Goal: Task Accomplishment & Management: Complete application form

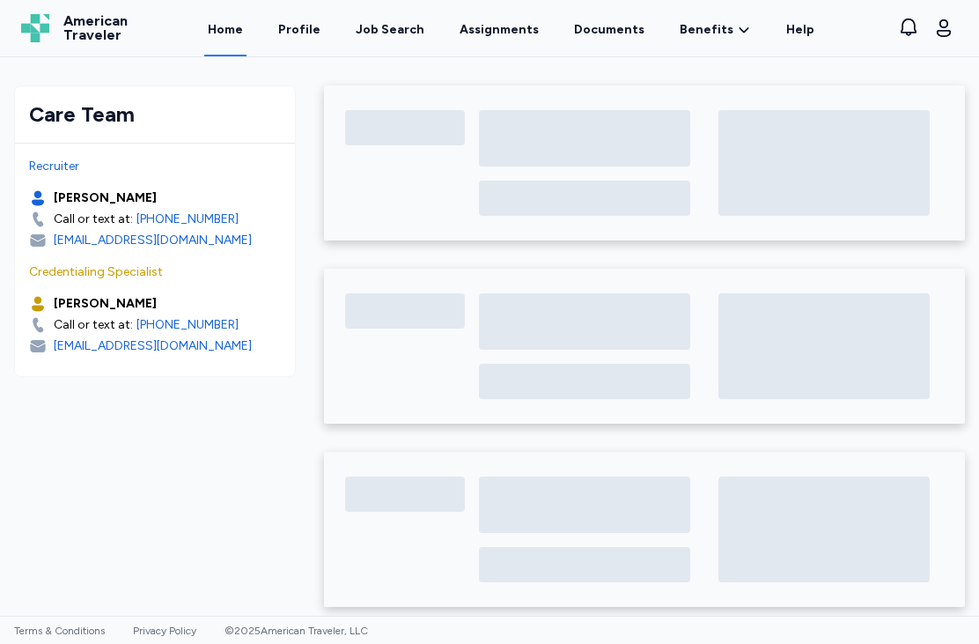
click at [499, 35] on link "Assignments" at bounding box center [499, 28] width 86 height 56
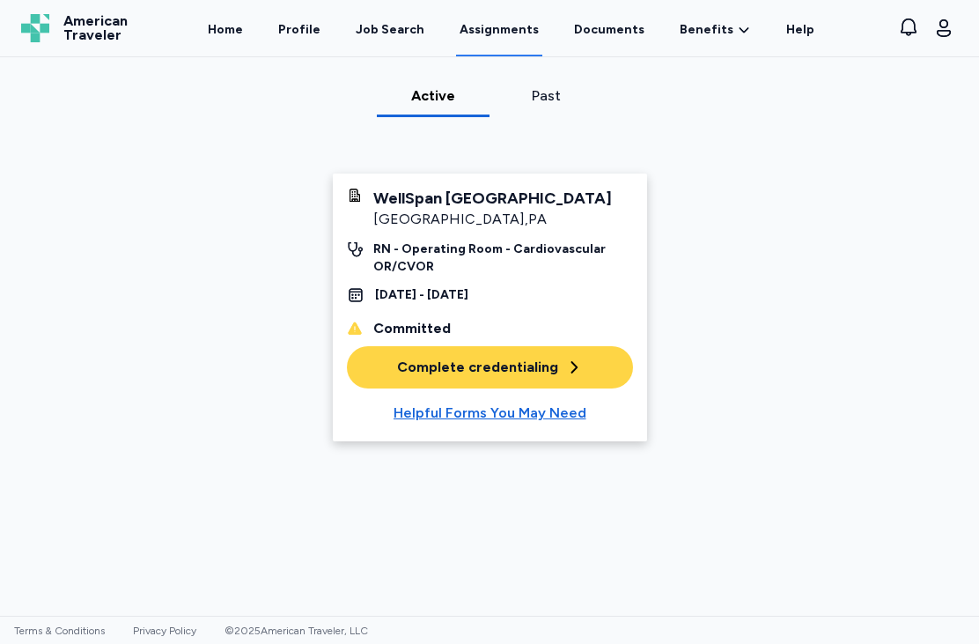
click at [504, 366] on div "Complete credentialing" at bounding box center [490, 367] width 186 height 21
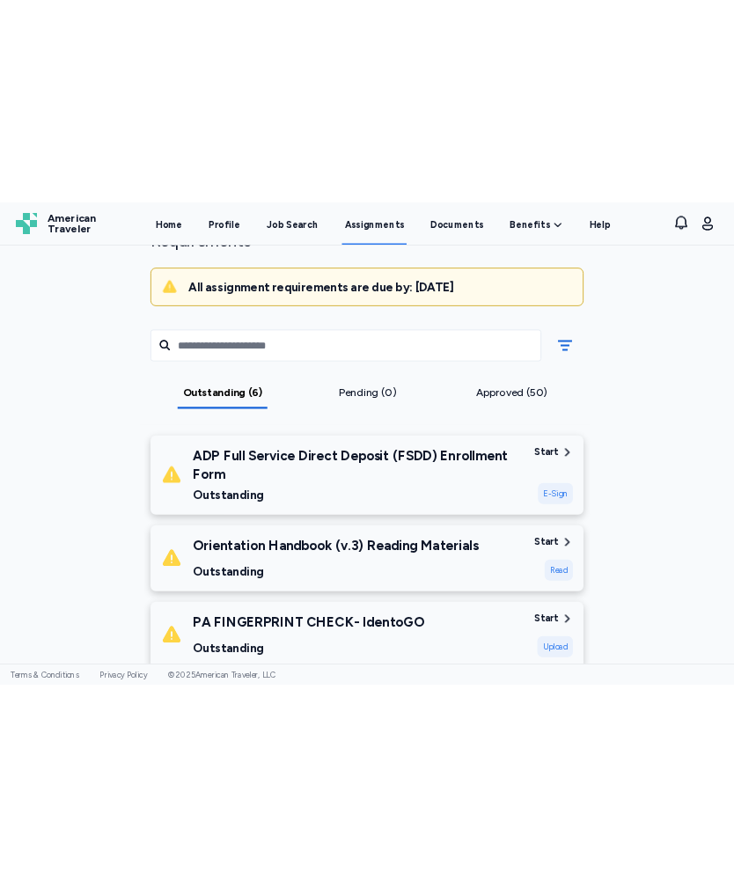
scroll to position [146, 0]
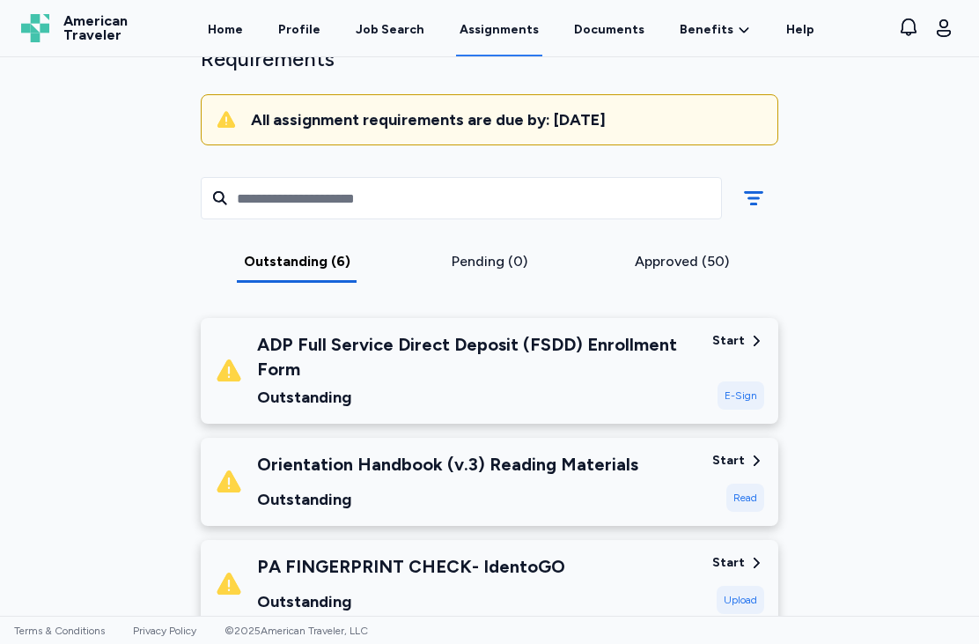
click at [329, 357] on div "ADP Full Service Direct Deposit (FSDD) Enrollment Form" at bounding box center [477, 356] width 441 height 49
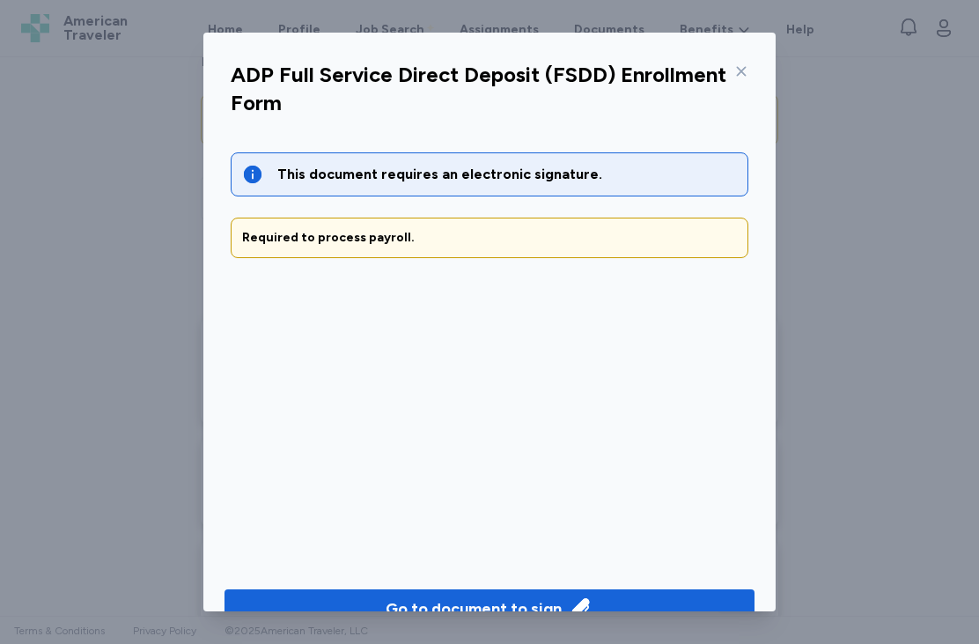
click at [519, 606] on div "Go to document to sign" at bounding box center [474, 608] width 176 height 25
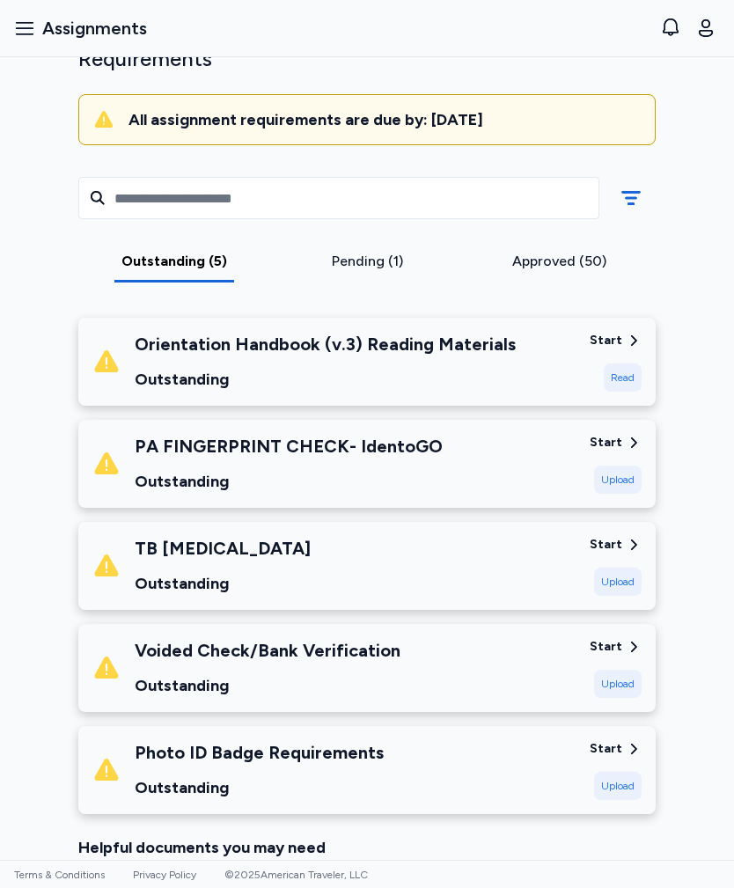
click at [573, 643] on div "Voided Check/Bank Verification Outstanding" at bounding box center [333, 668] width 483 height 60
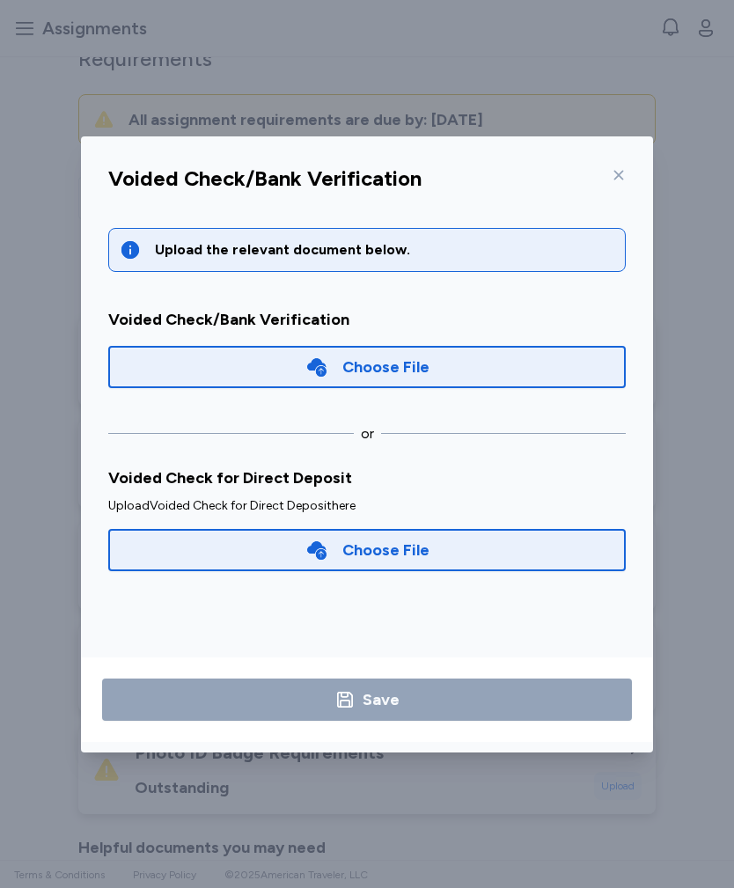
click at [620, 169] on icon at bounding box center [619, 175] width 14 height 14
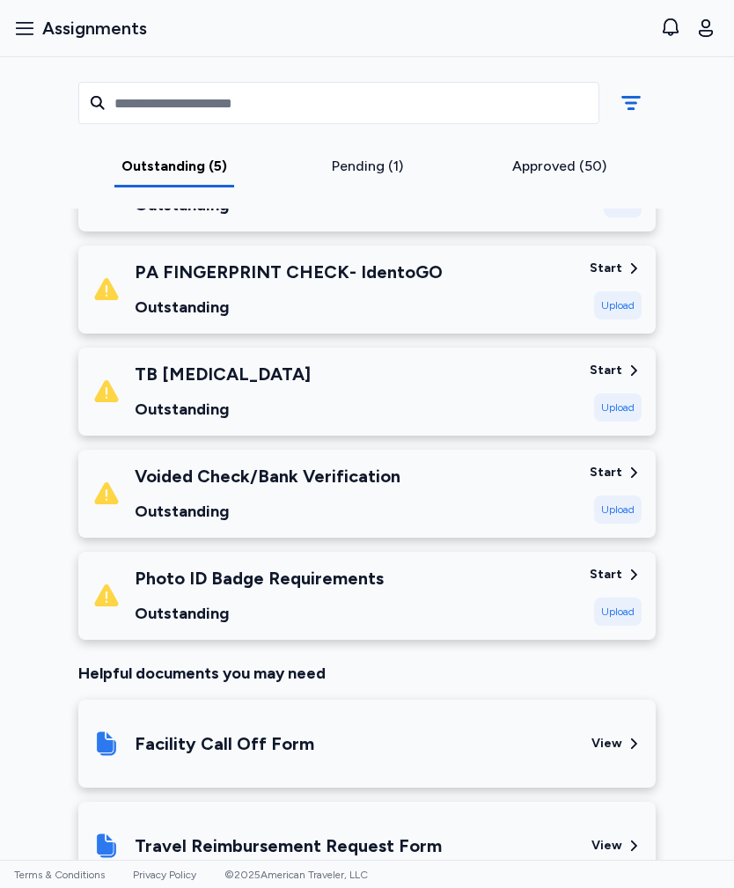
scroll to position [320, 0]
click at [514, 387] on div "TB [MEDICAL_DATA] Outstanding" at bounding box center [333, 392] width 483 height 60
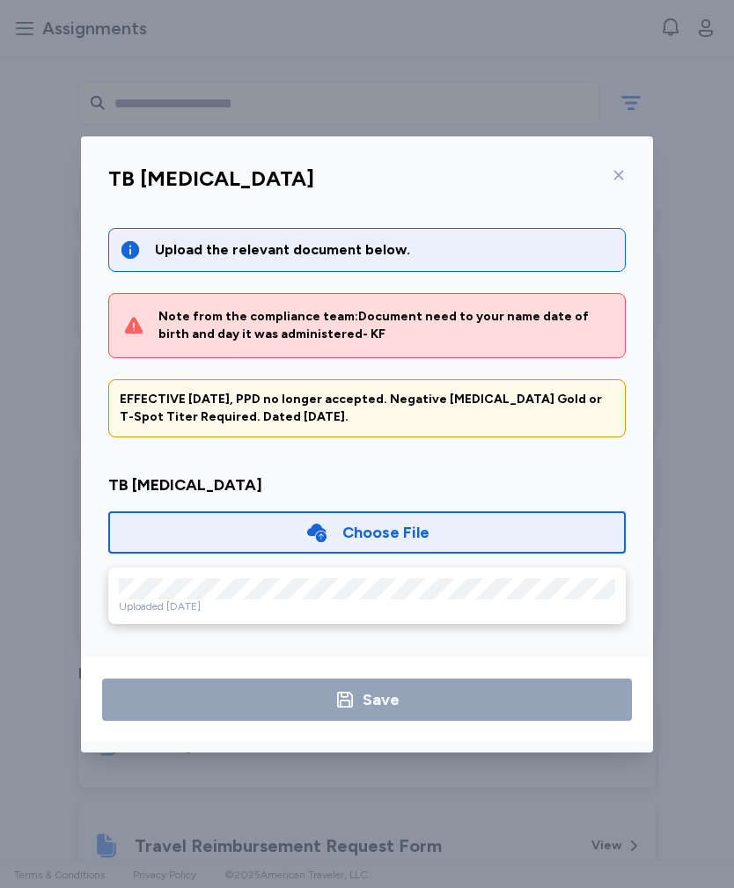
click at [430, 524] on div "Choose File" at bounding box center [367, 532] width 518 height 42
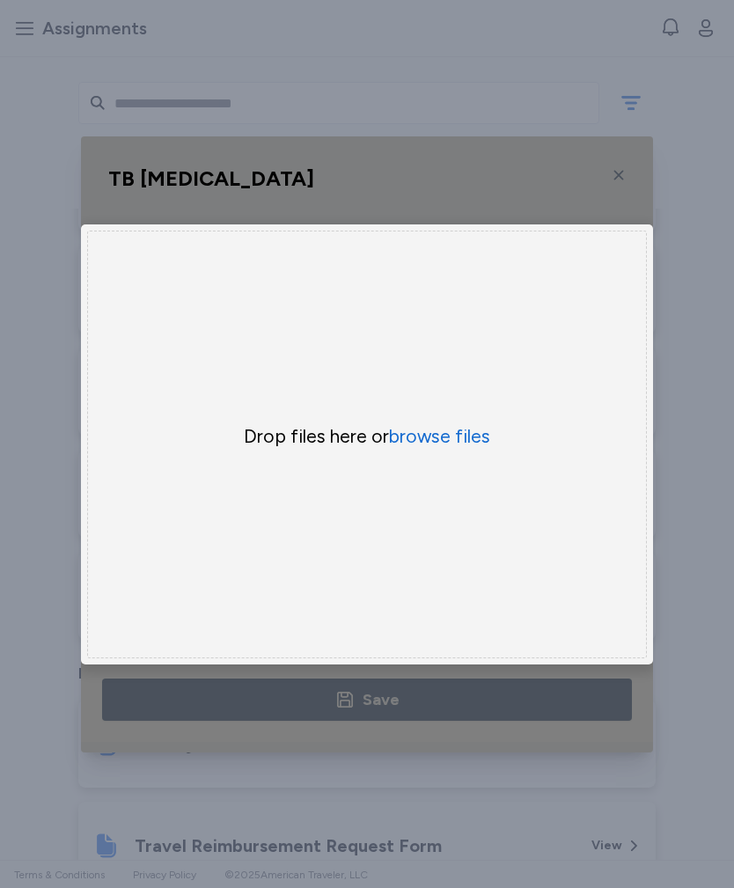
click at [456, 435] on button "browse files" at bounding box center [439, 436] width 101 height 25
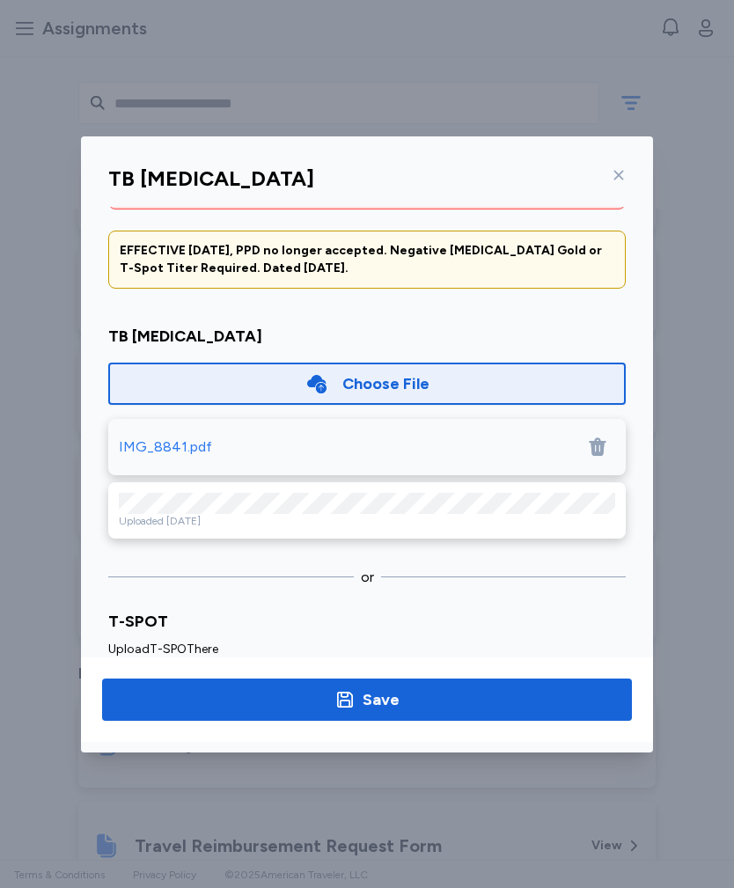
scroll to position [152, 0]
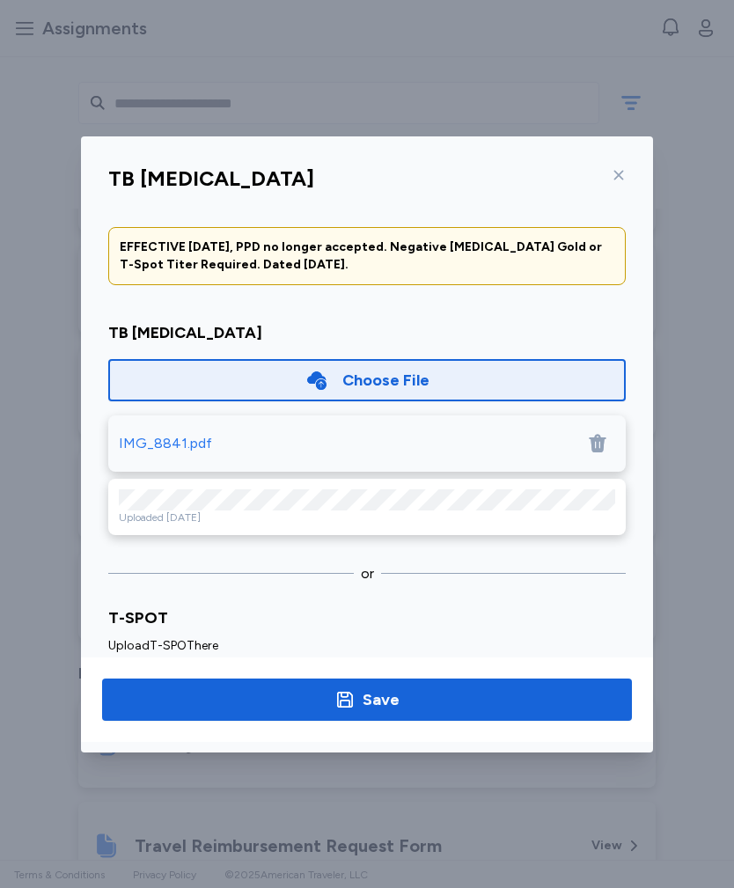
click at [179, 436] on div "IMG_8841.pdf" at bounding box center [165, 443] width 93 height 21
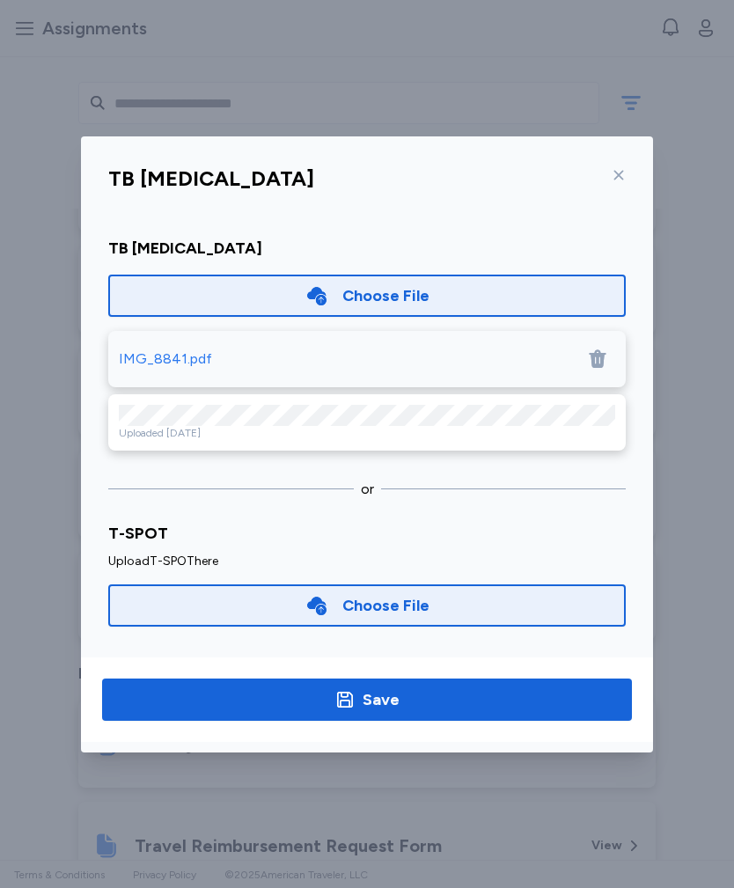
scroll to position [235, 0]
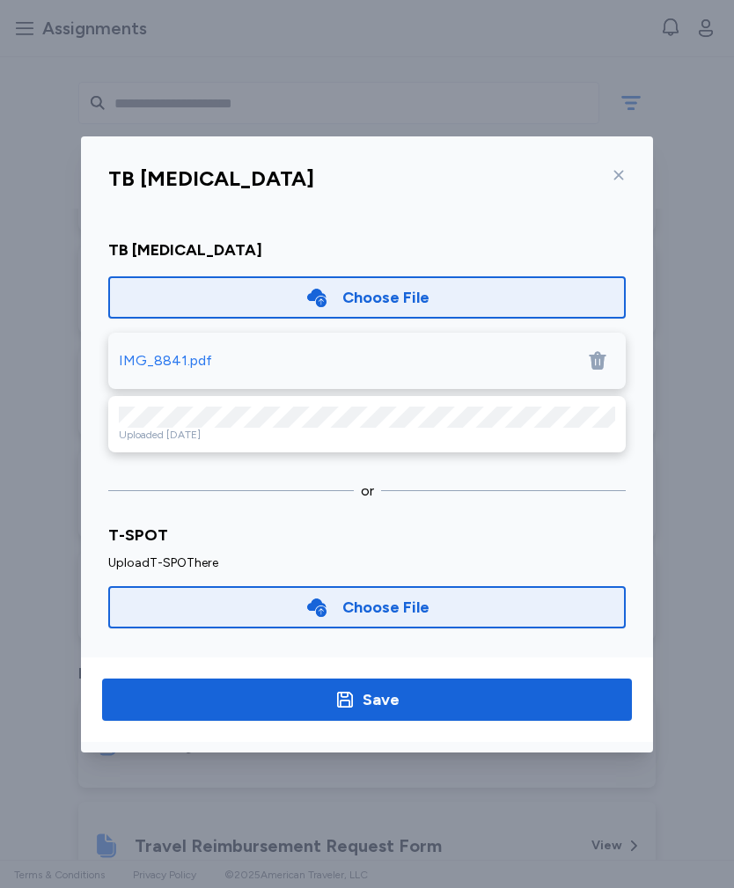
click at [220, 643] on span "Save" at bounding box center [367, 700] width 502 height 25
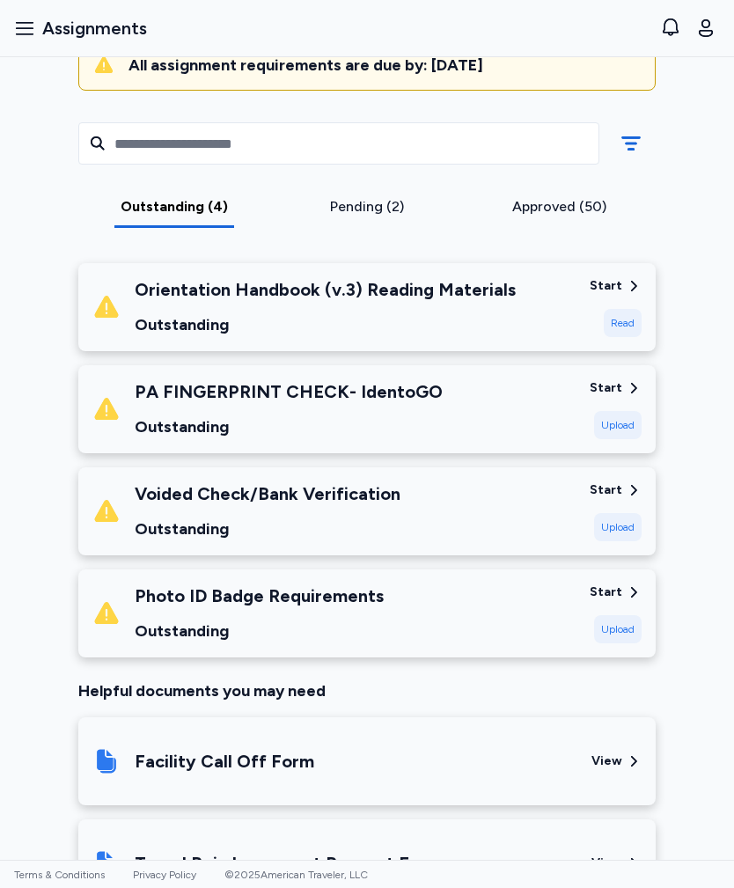
scroll to position [198, 0]
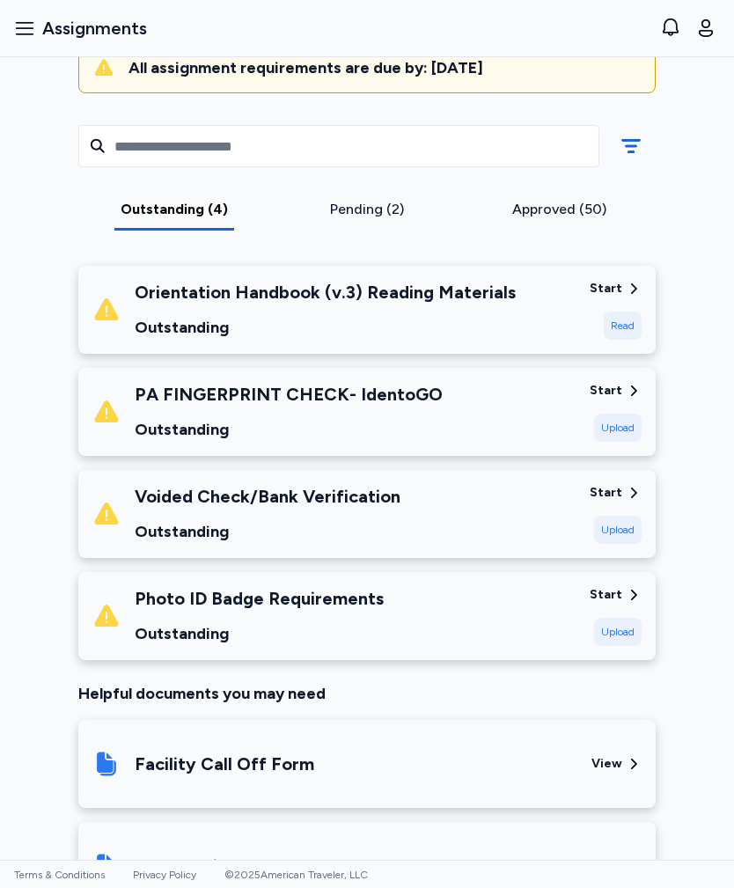
click at [169, 511] on div "Voided Check/Bank Verification Outstanding" at bounding box center [268, 514] width 266 height 60
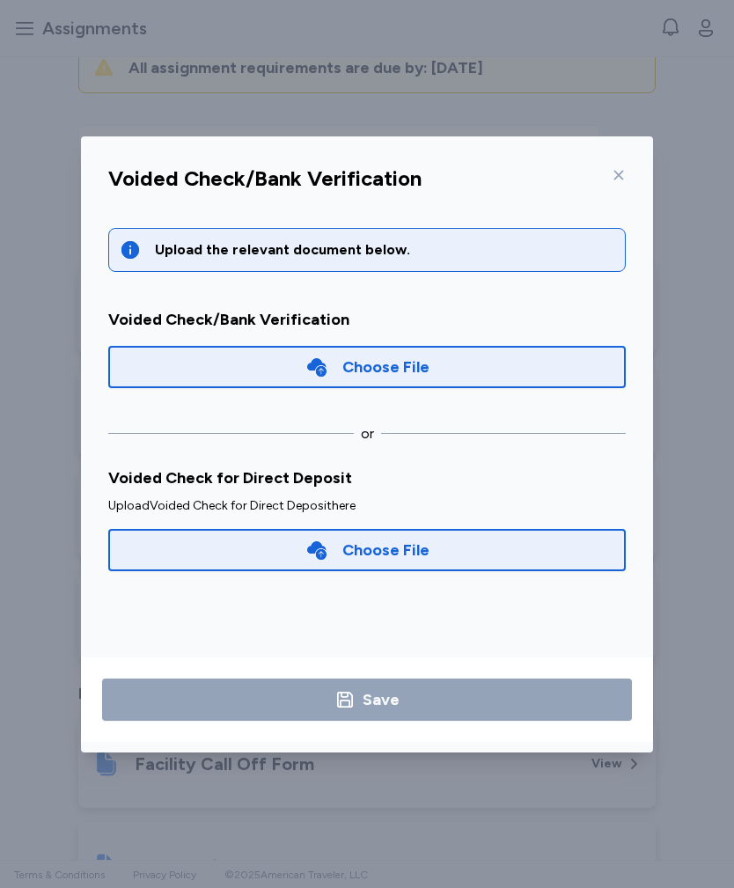
click at [619, 168] on icon at bounding box center [619, 175] width 14 height 14
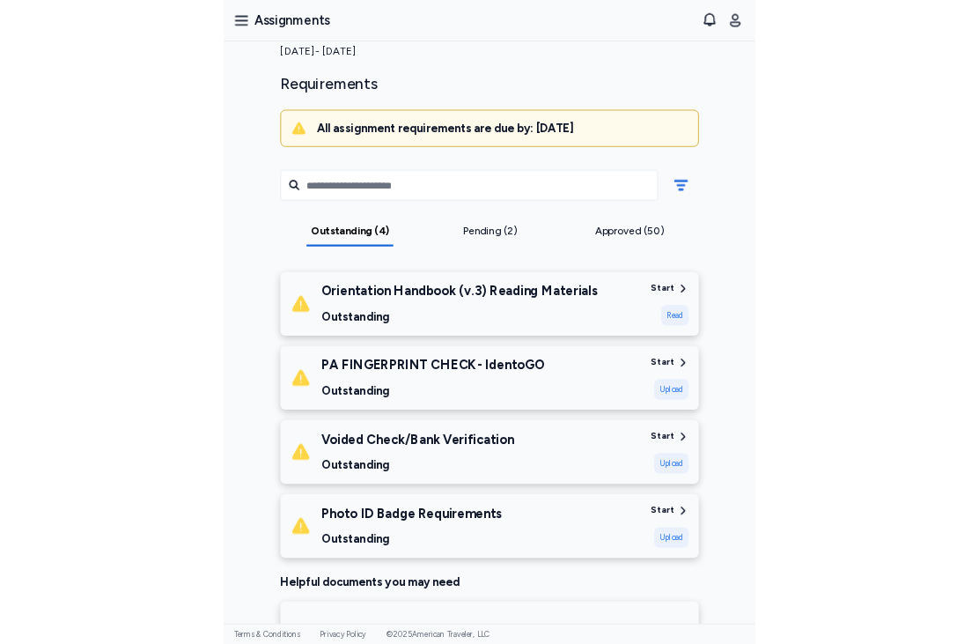
scroll to position [93, 0]
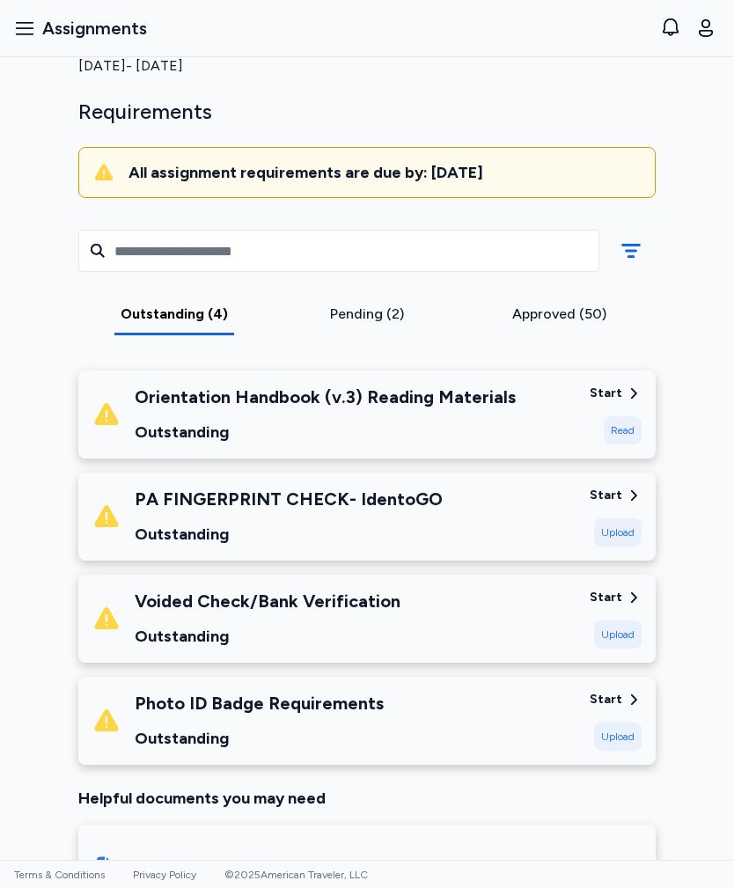
click at [187, 416] on div "Orientation Handbook (v.3) Reading Materials Outstanding" at bounding box center [325, 415] width 381 height 60
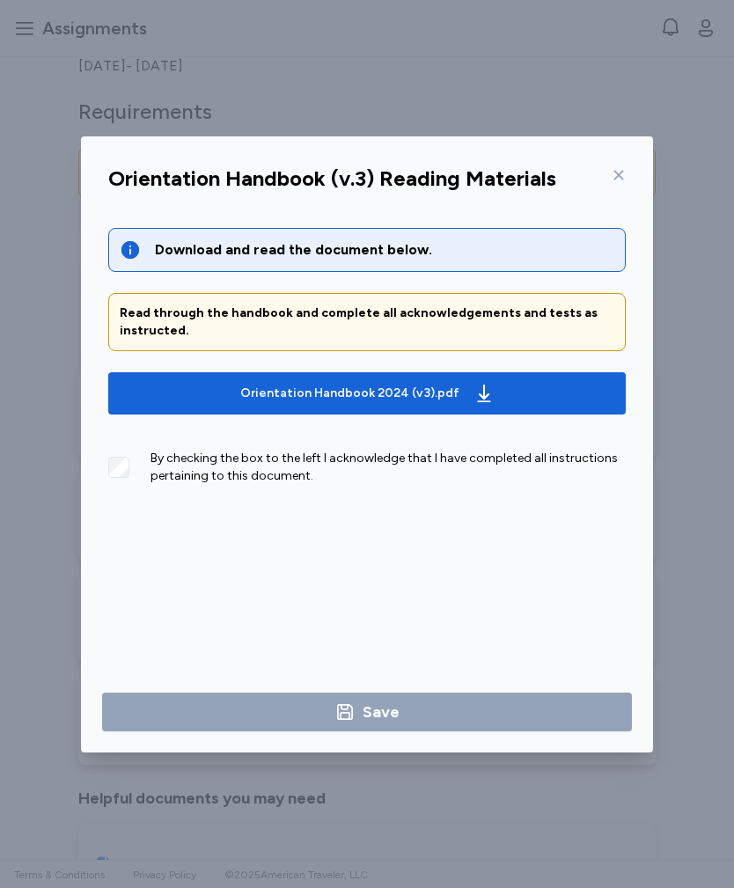
click at [614, 168] on icon at bounding box center [619, 175] width 14 height 14
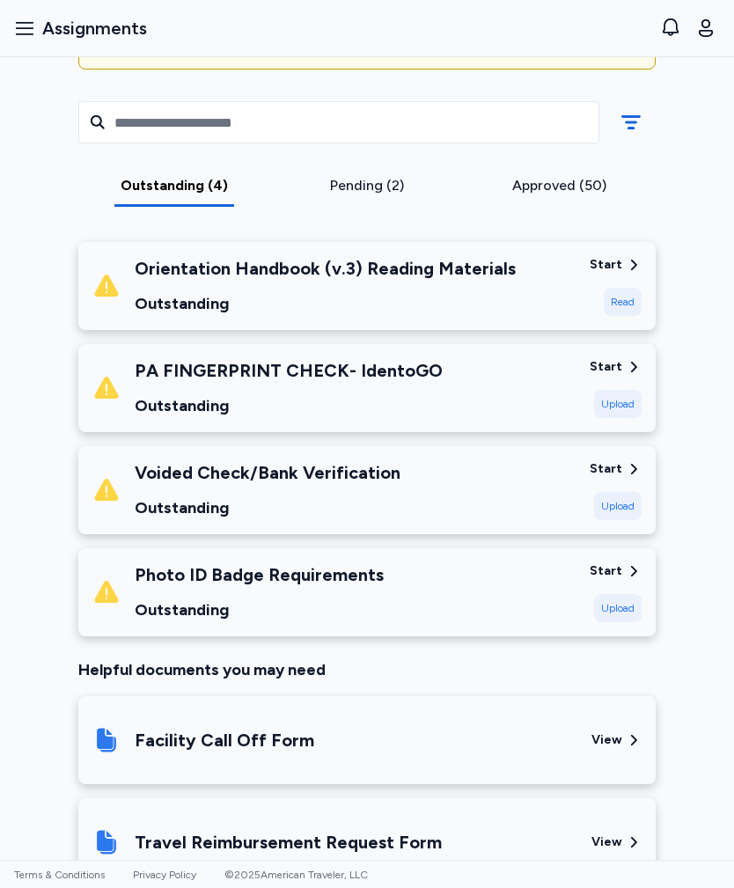
scroll to position [203, 0]
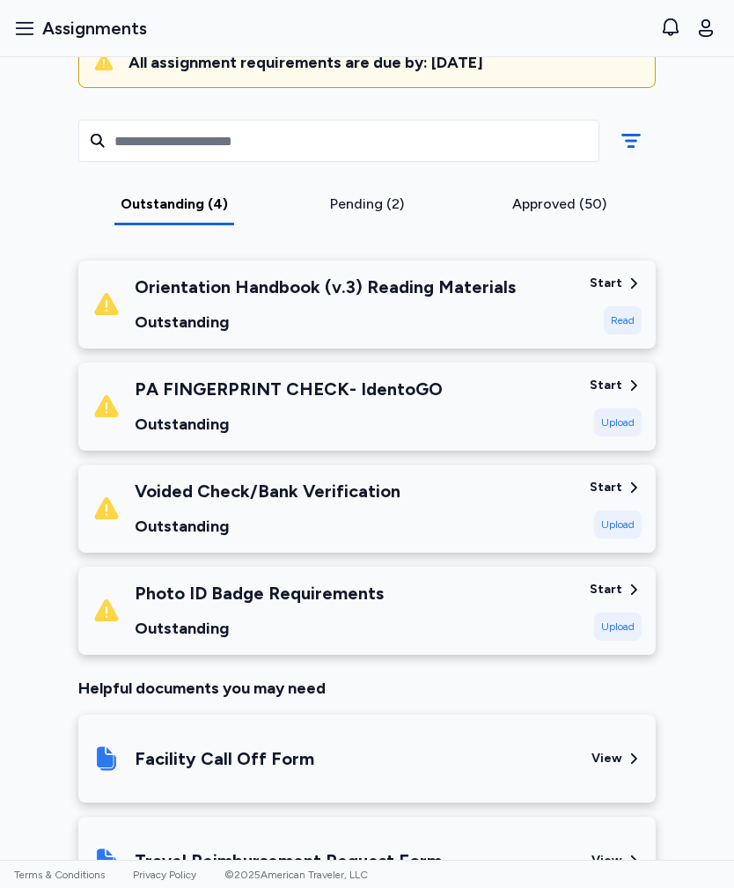
click at [533, 522] on div "Voided Check/Bank Verification Outstanding" at bounding box center [333, 509] width 483 height 60
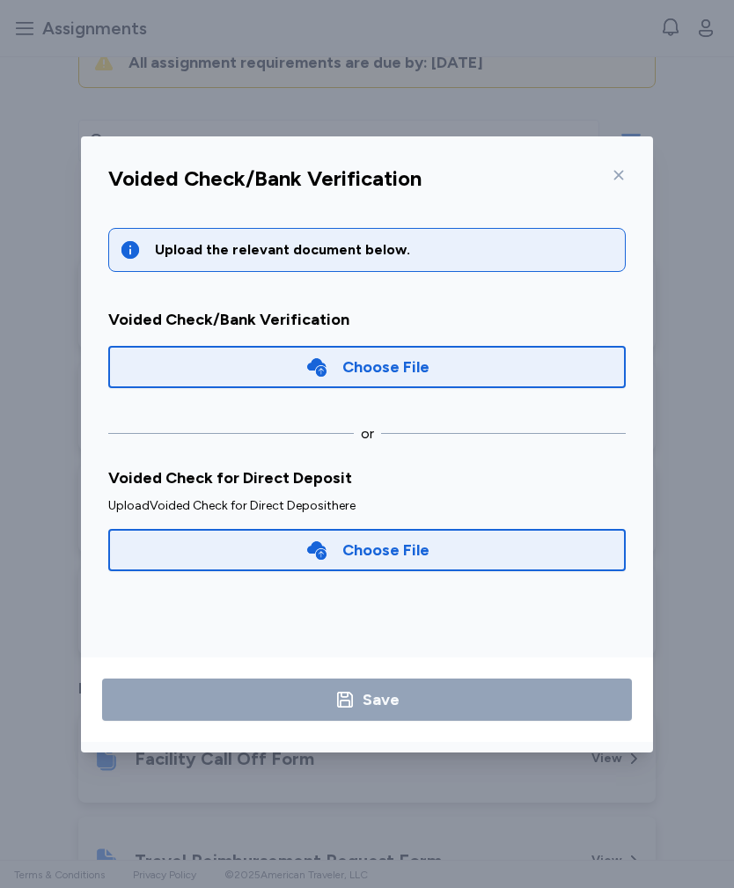
click at [491, 369] on div "Choose File" at bounding box center [367, 367] width 518 height 42
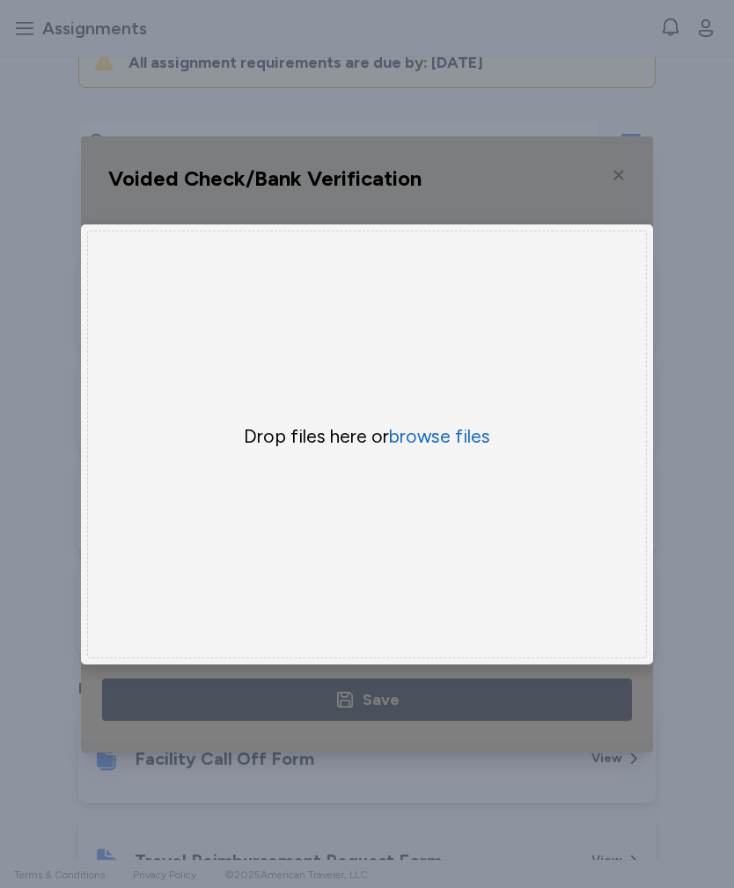
click at [448, 444] on button "browse files" at bounding box center [439, 436] width 101 height 25
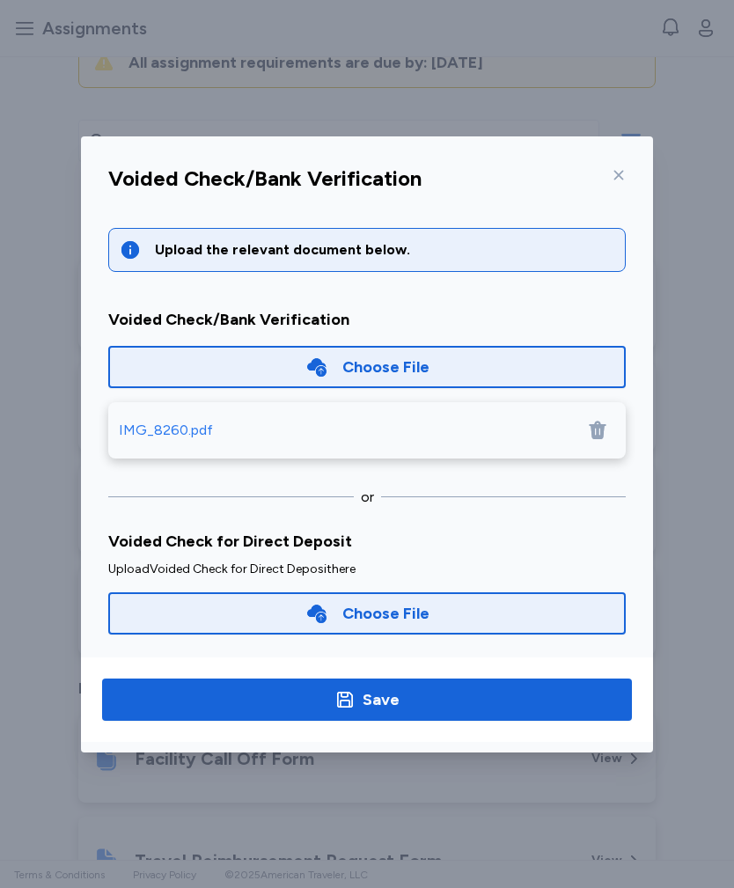
click at [168, 437] on div "IMG_8260.pdf" at bounding box center [166, 430] width 94 height 21
click at [424, 643] on span "Save" at bounding box center [367, 700] width 502 height 25
